Goal: Task Accomplishment & Management: Use online tool/utility

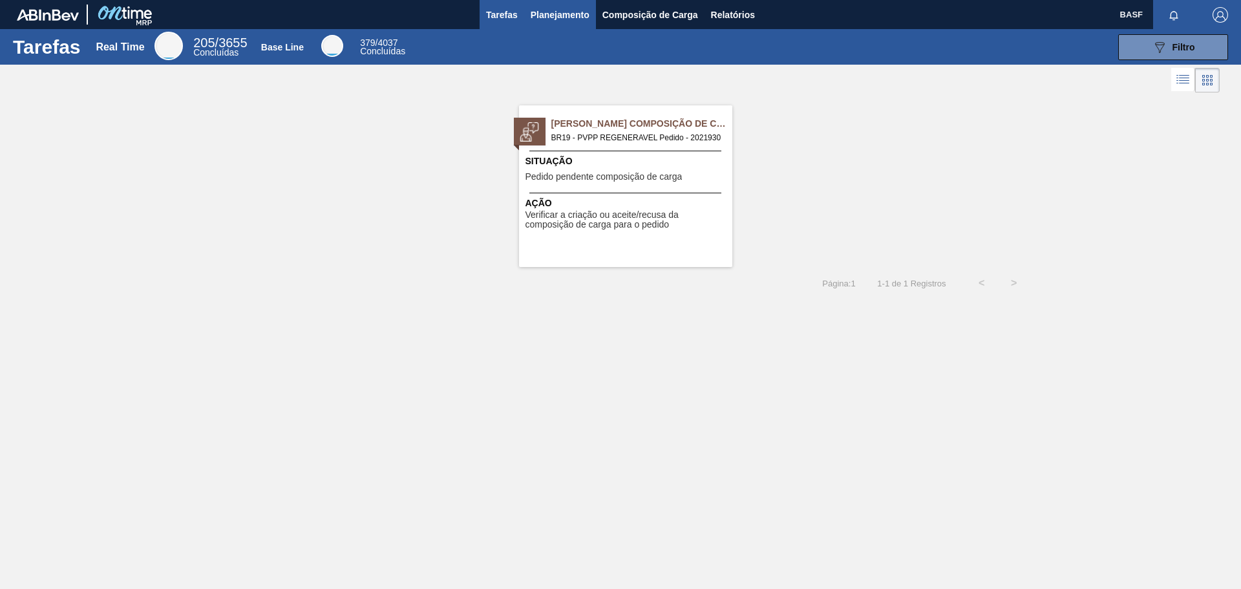
click at [567, 12] on span "Planejamento" at bounding box center [560, 15] width 59 height 16
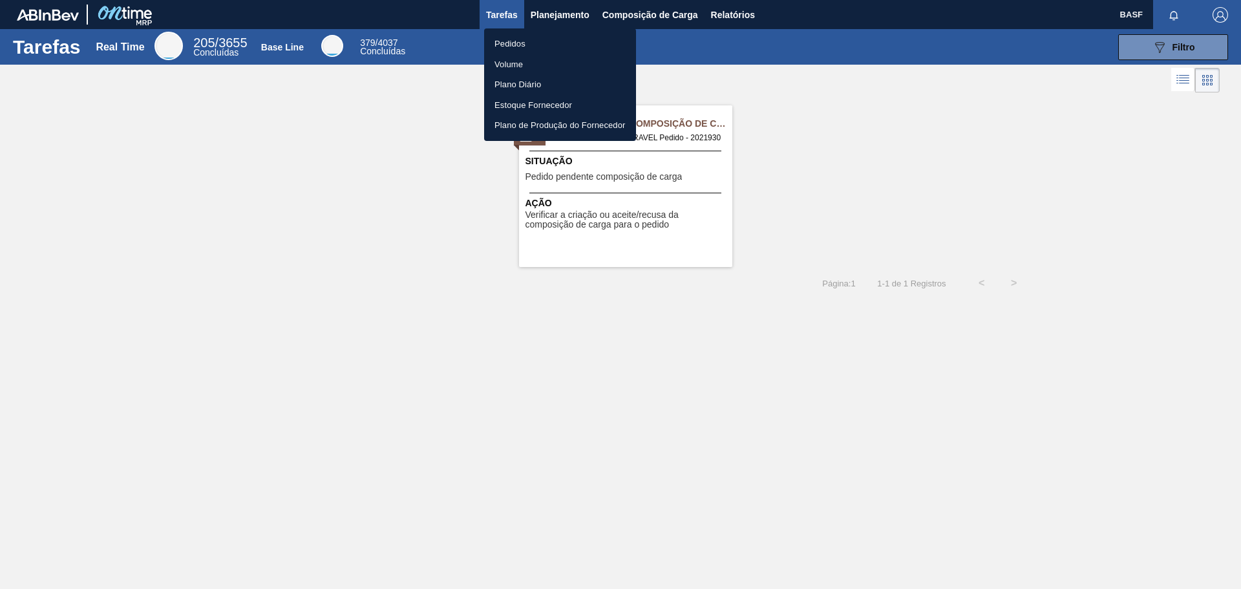
click at [506, 38] on li "Pedidos" at bounding box center [560, 44] width 152 height 21
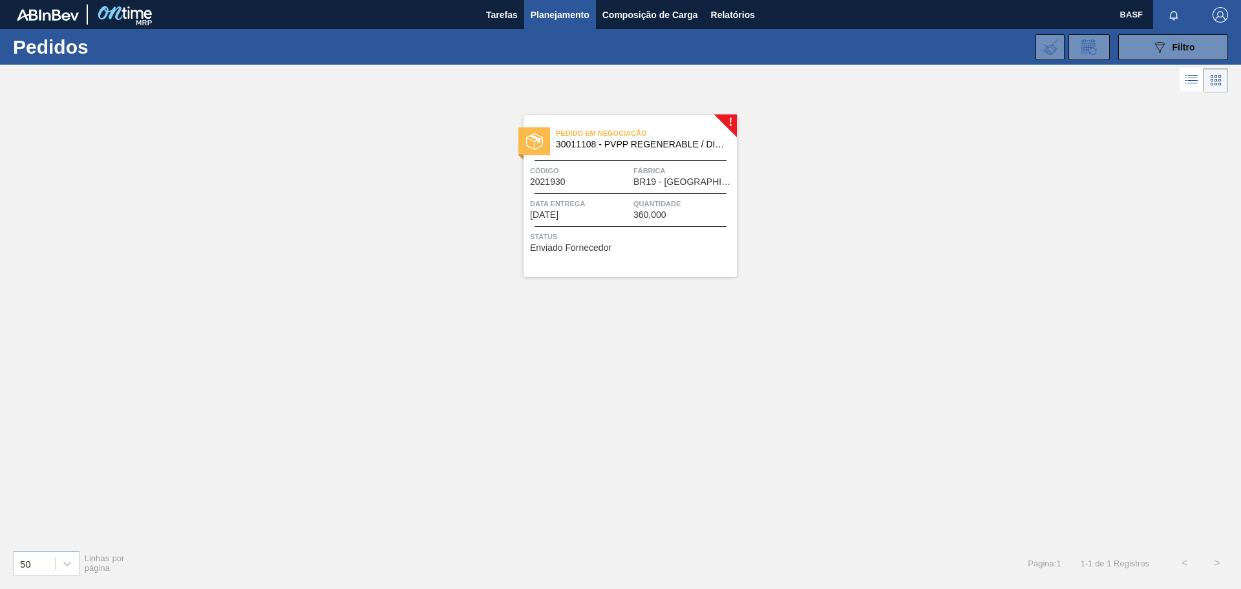
click at [651, 234] on span "Status" at bounding box center [632, 236] width 204 height 13
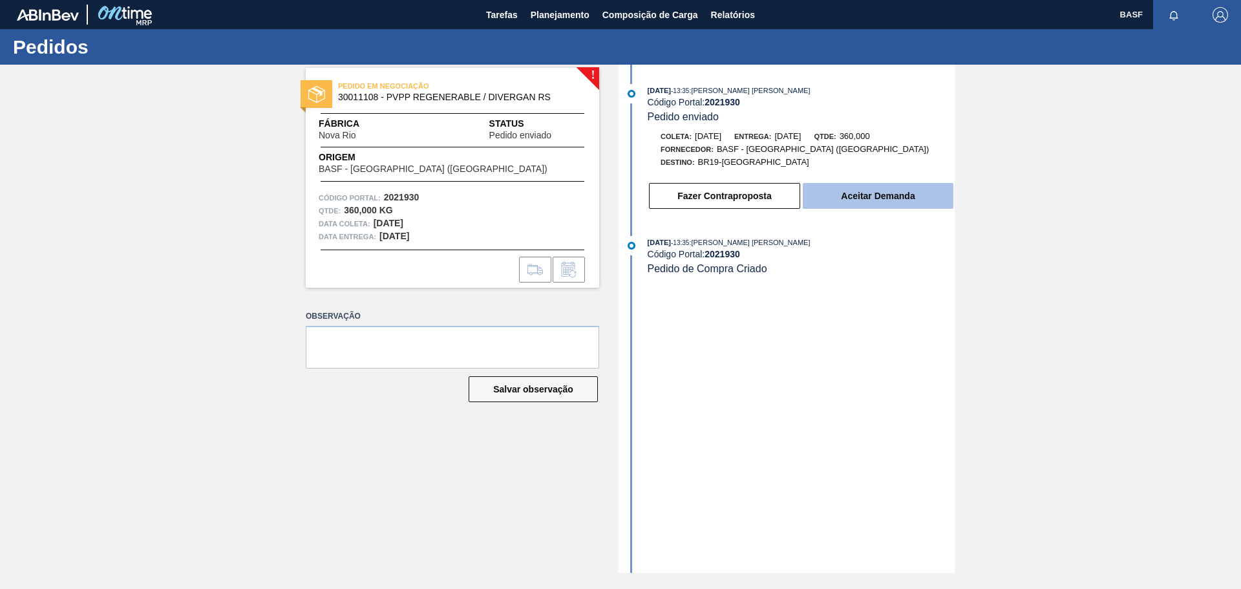
click at [855, 198] on button "Aceitar Demanda" at bounding box center [878, 196] width 151 height 26
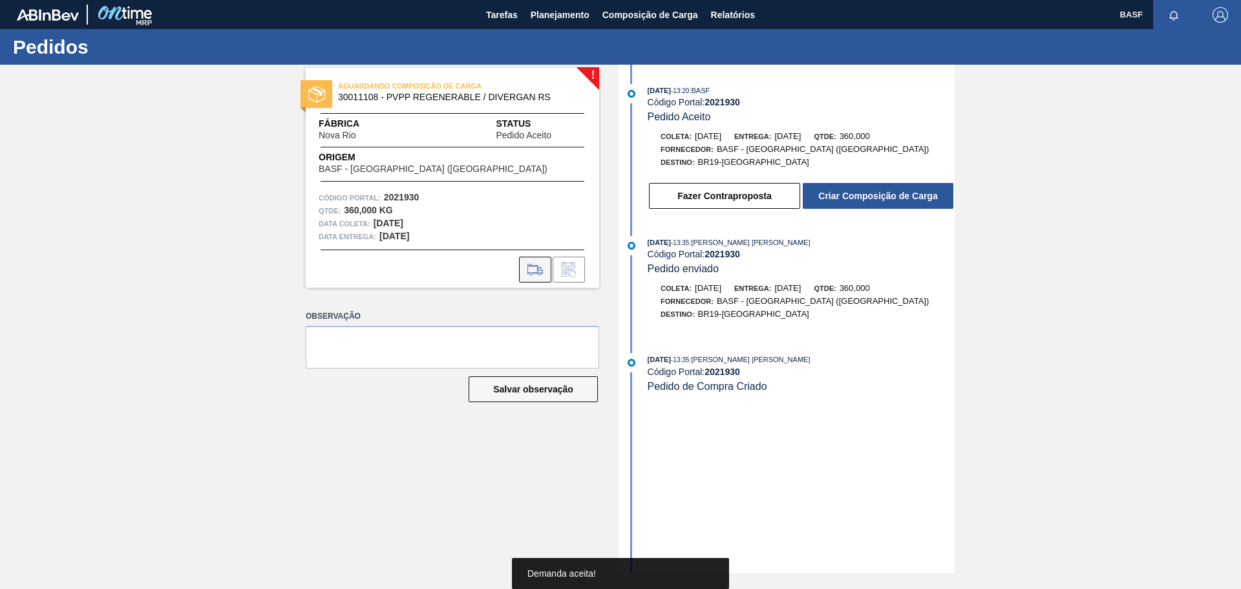
click at [531, 276] on icon at bounding box center [535, 270] width 21 height 16
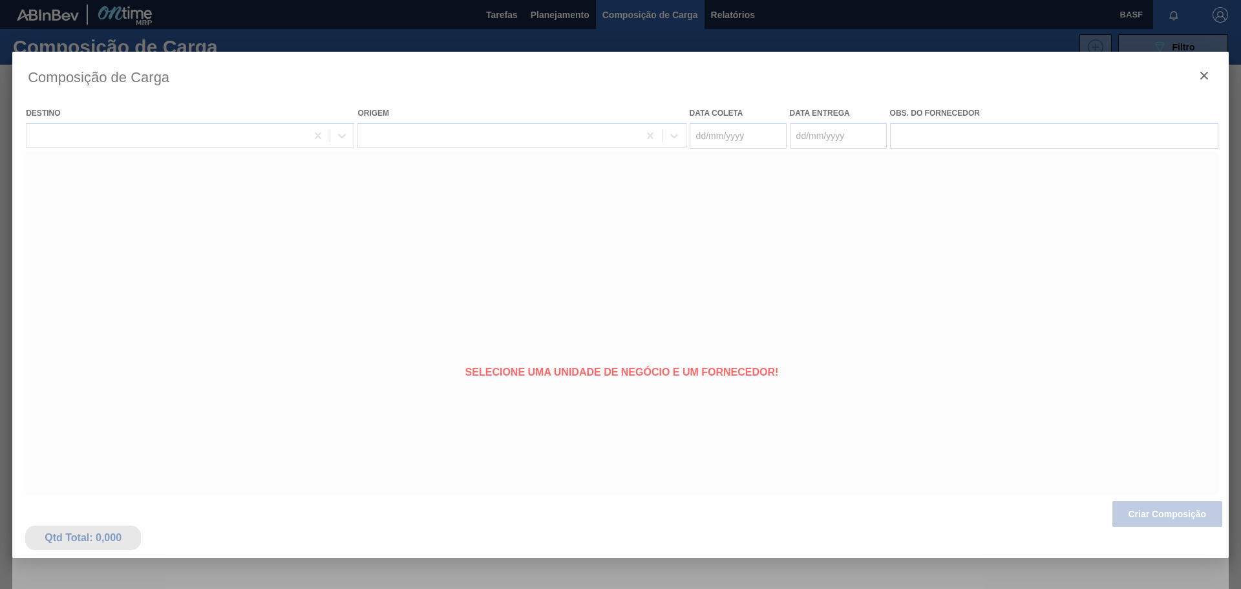
type coleta "[DATE]"
type entrega "[DATE]"
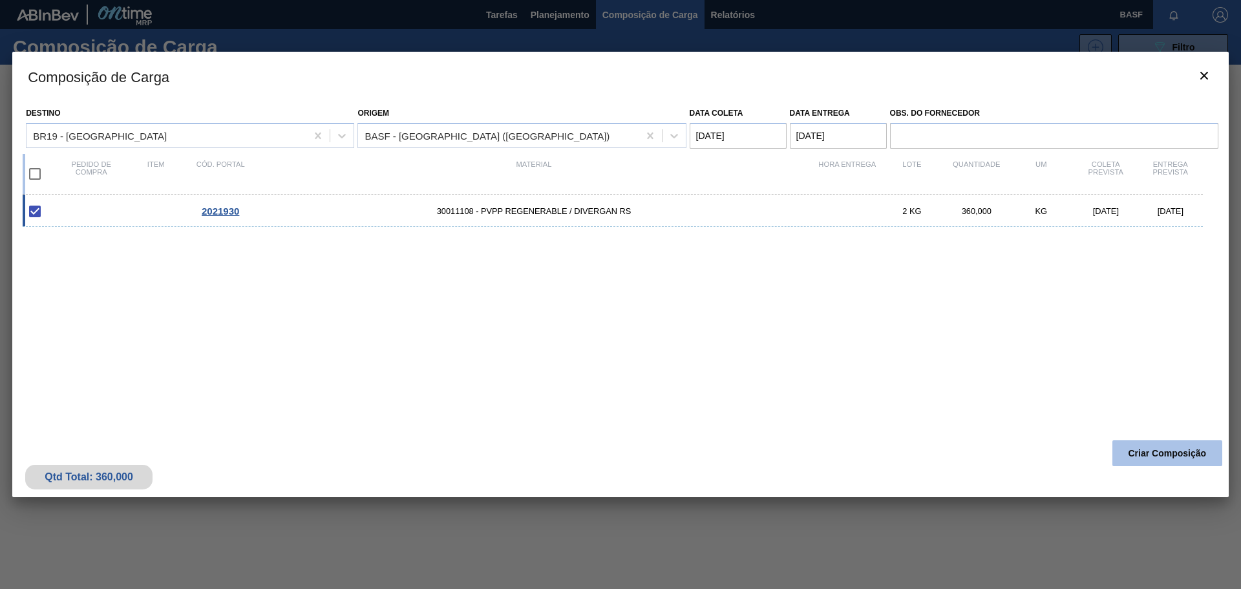
click at [1132, 452] on button "Criar Composição" at bounding box center [1168, 453] width 110 height 26
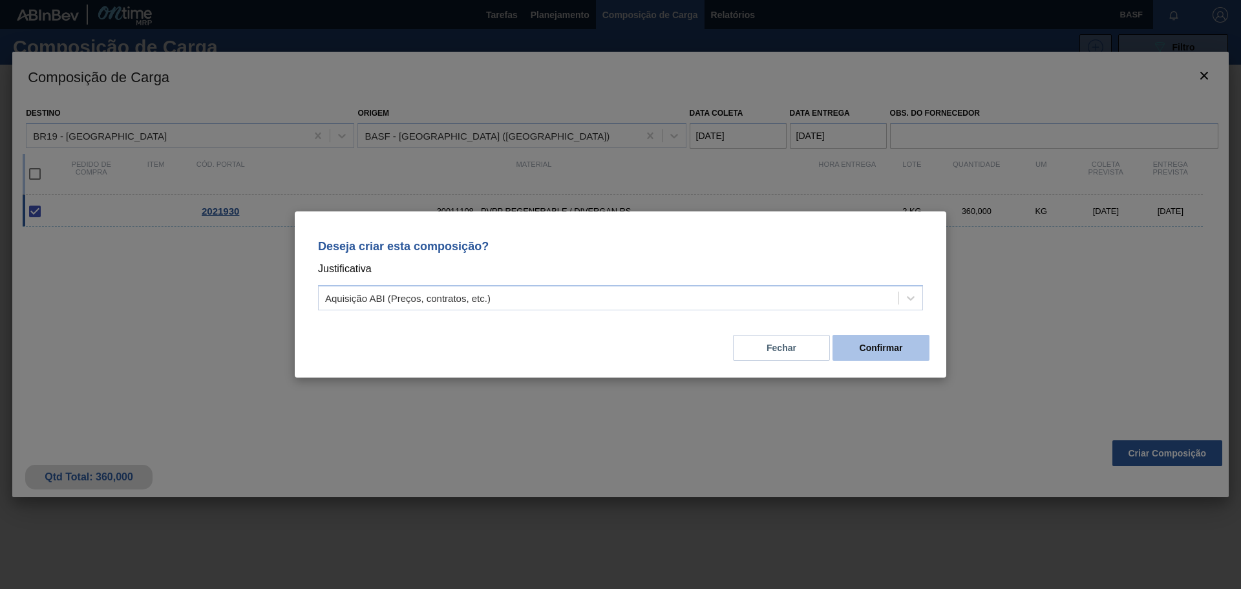
click at [878, 348] on button "Confirmar" at bounding box center [881, 348] width 97 height 26
